Goal: Information Seeking & Learning: Learn about a topic

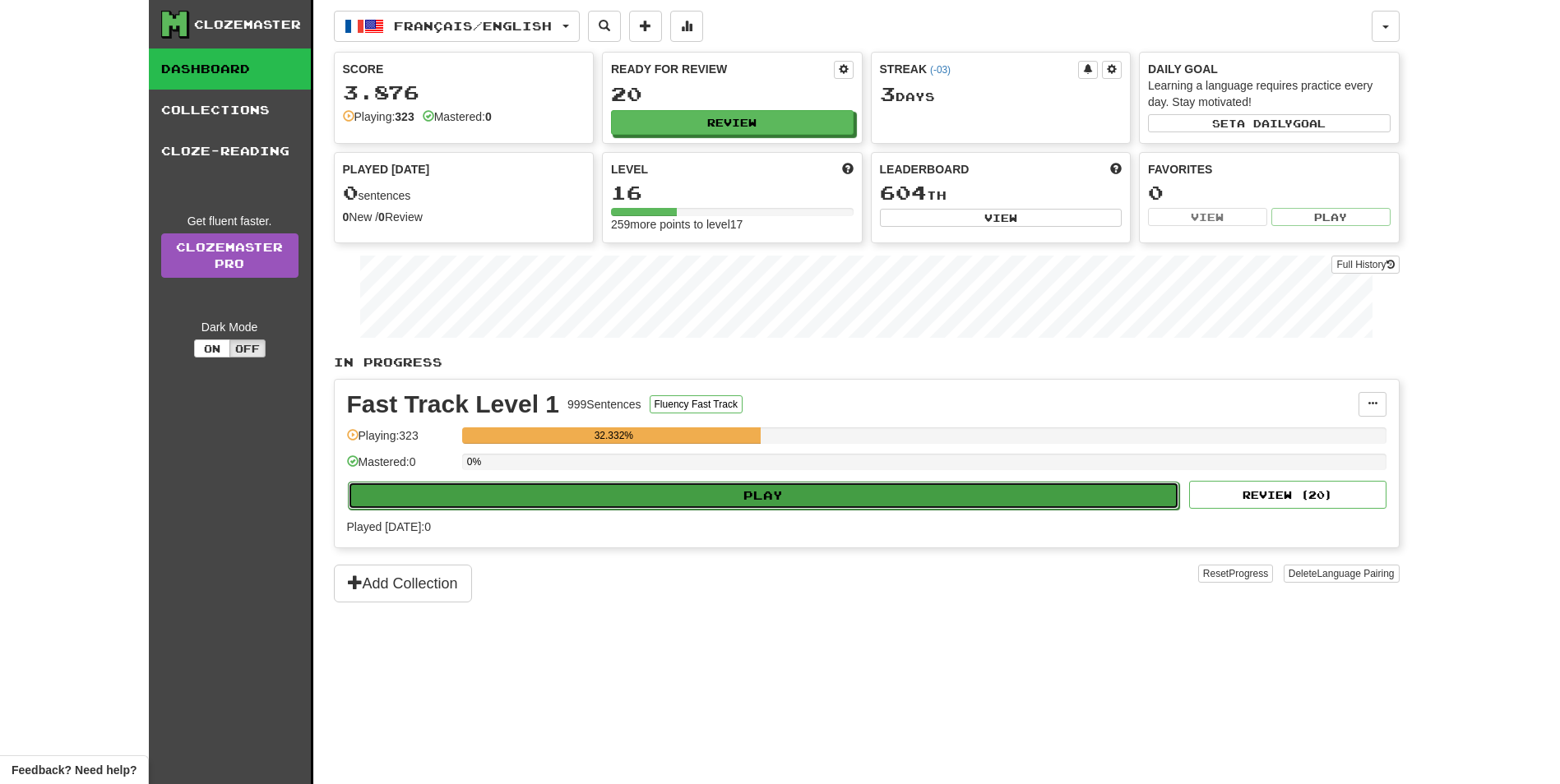
click at [584, 486] on button "Play" at bounding box center [764, 496] width 832 height 28
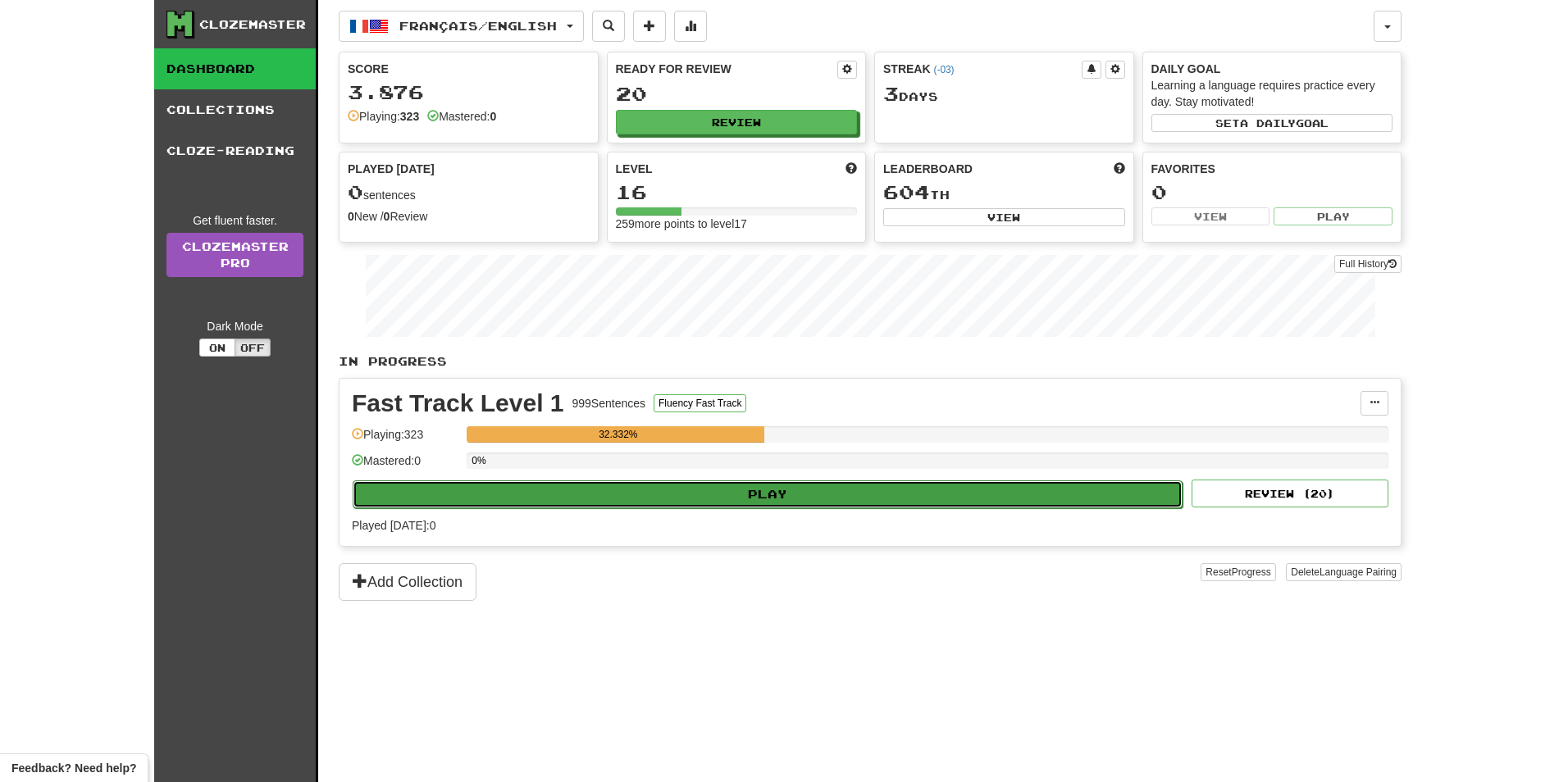
select select "**"
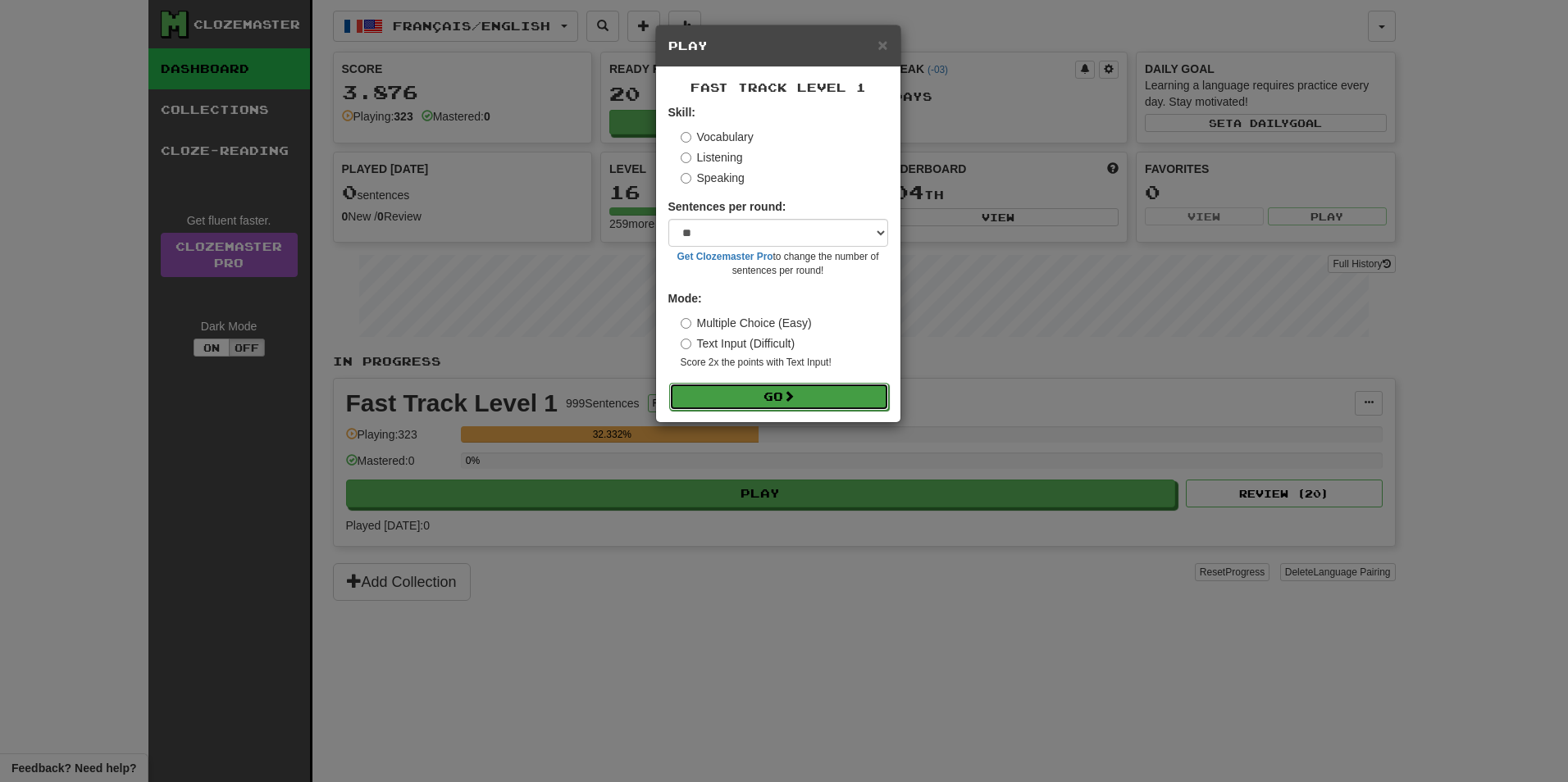
click at [781, 395] on button "Go" at bounding box center [779, 397] width 220 height 28
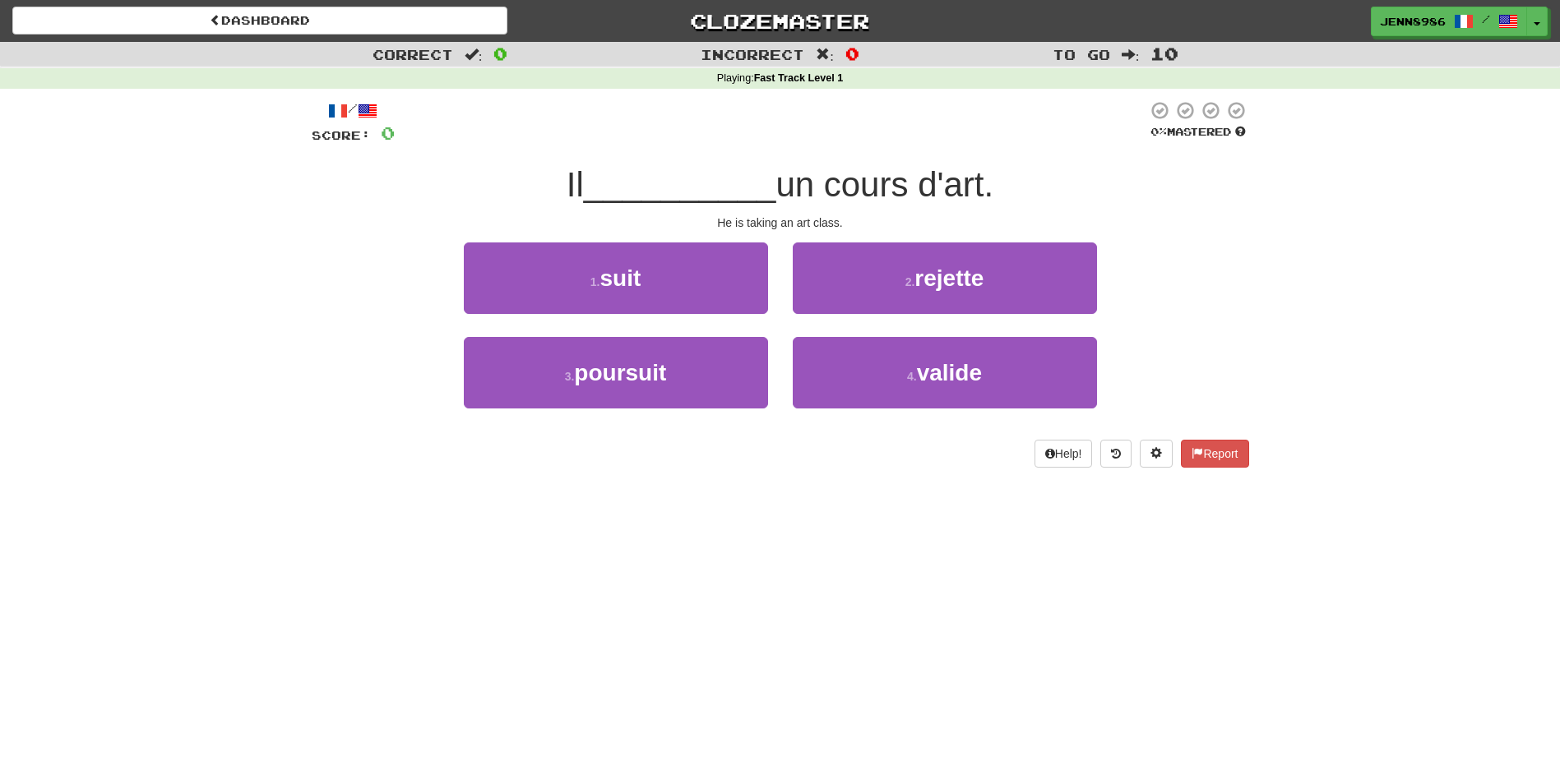
click at [932, 487] on div "/ Score: 0 0 % Mastered Il __________ un cours d'art. He is taking an art class…" at bounding box center [780, 290] width 937 height 402
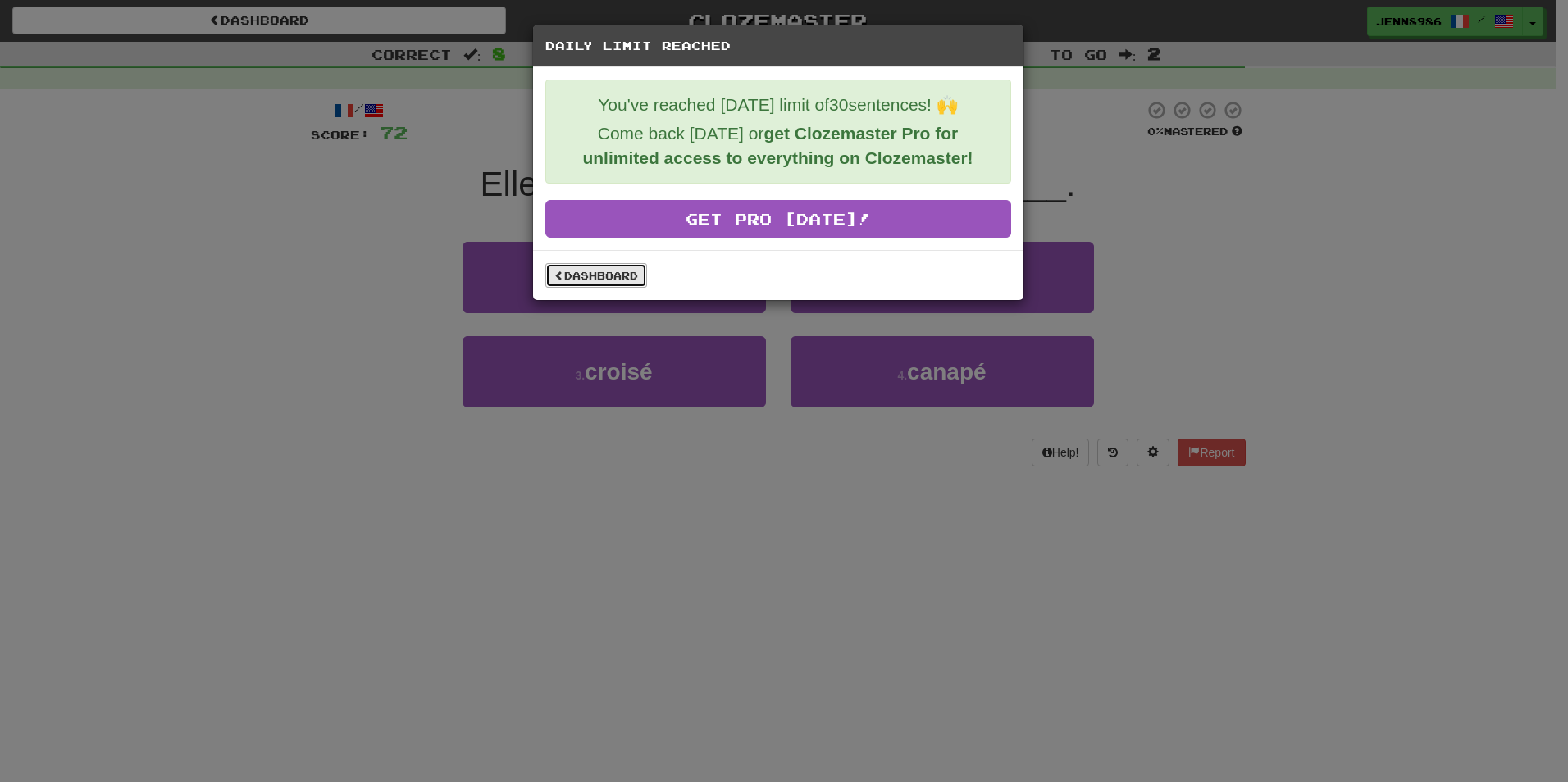
click at [602, 278] on link "Dashboard" at bounding box center [596, 275] width 102 height 24
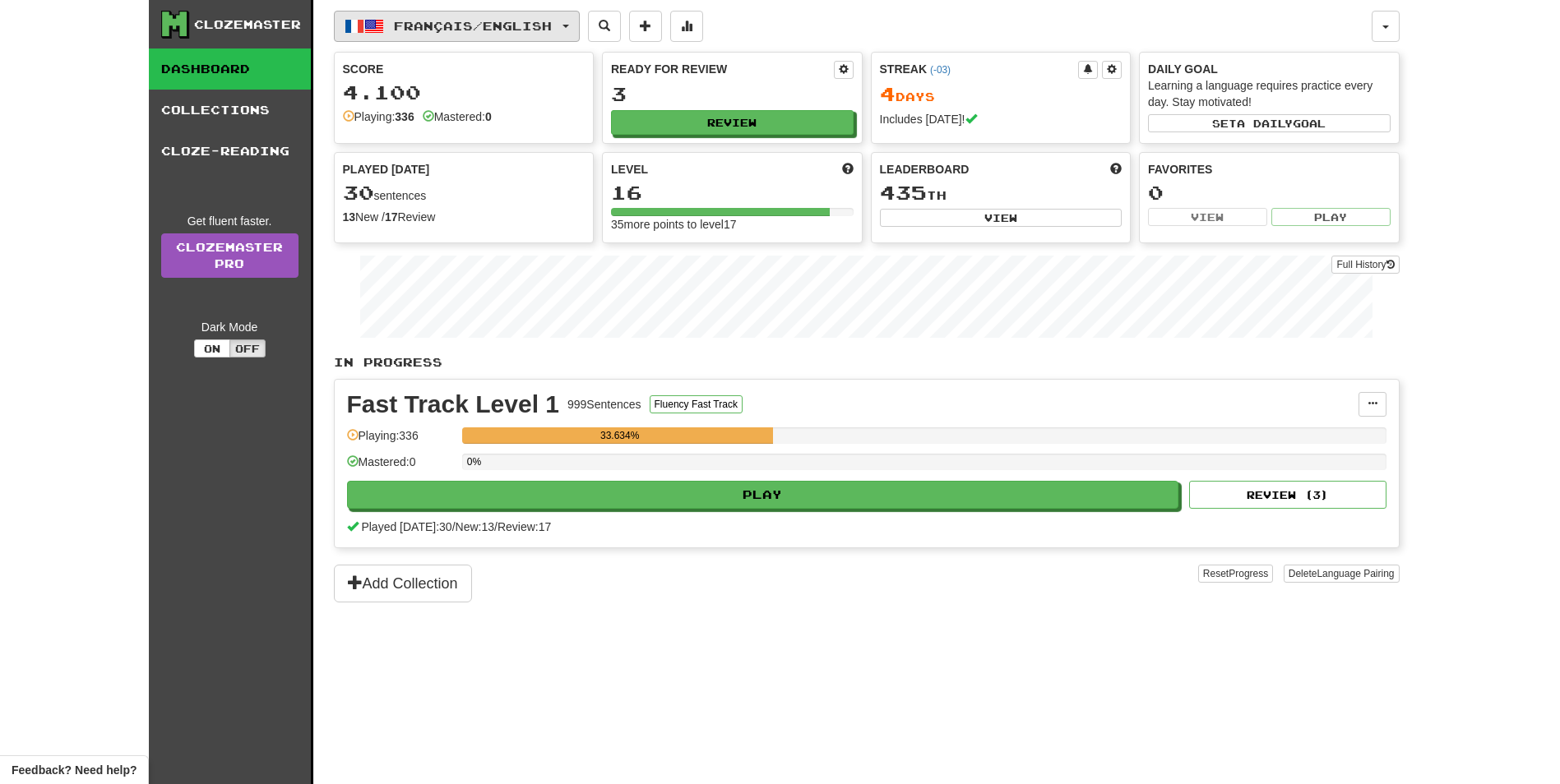
click at [576, 30] on button "Français / English" at bounding box center [457, 26] width 246 height 31
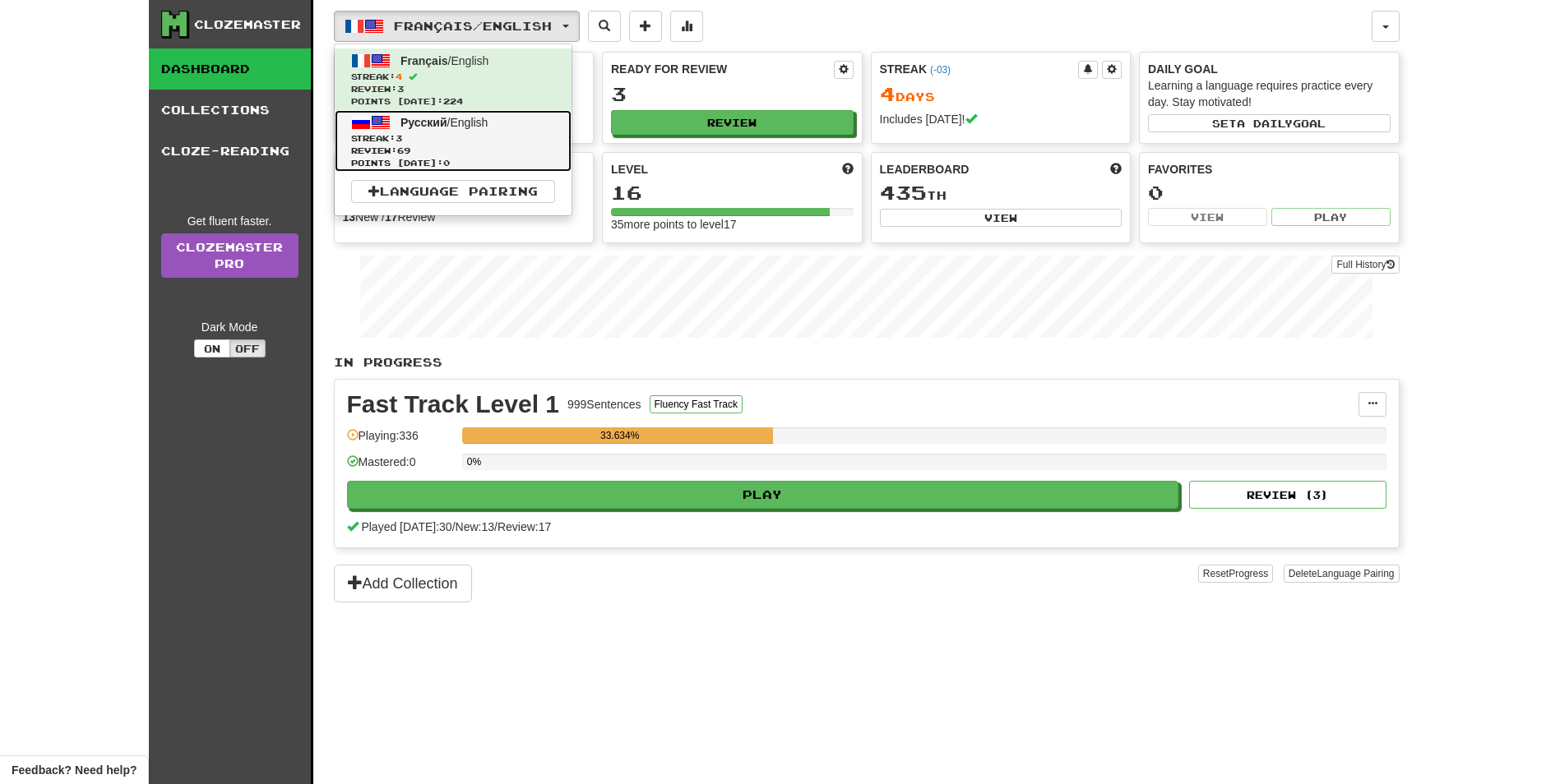
click at [503, 122] on link "Русский / English Streak: 3 Review: 69 Points today: 0" at bounding box center [453, 140] width 237 height 62
